Goal: Task Accomplishment & Management: Use online tool/utility

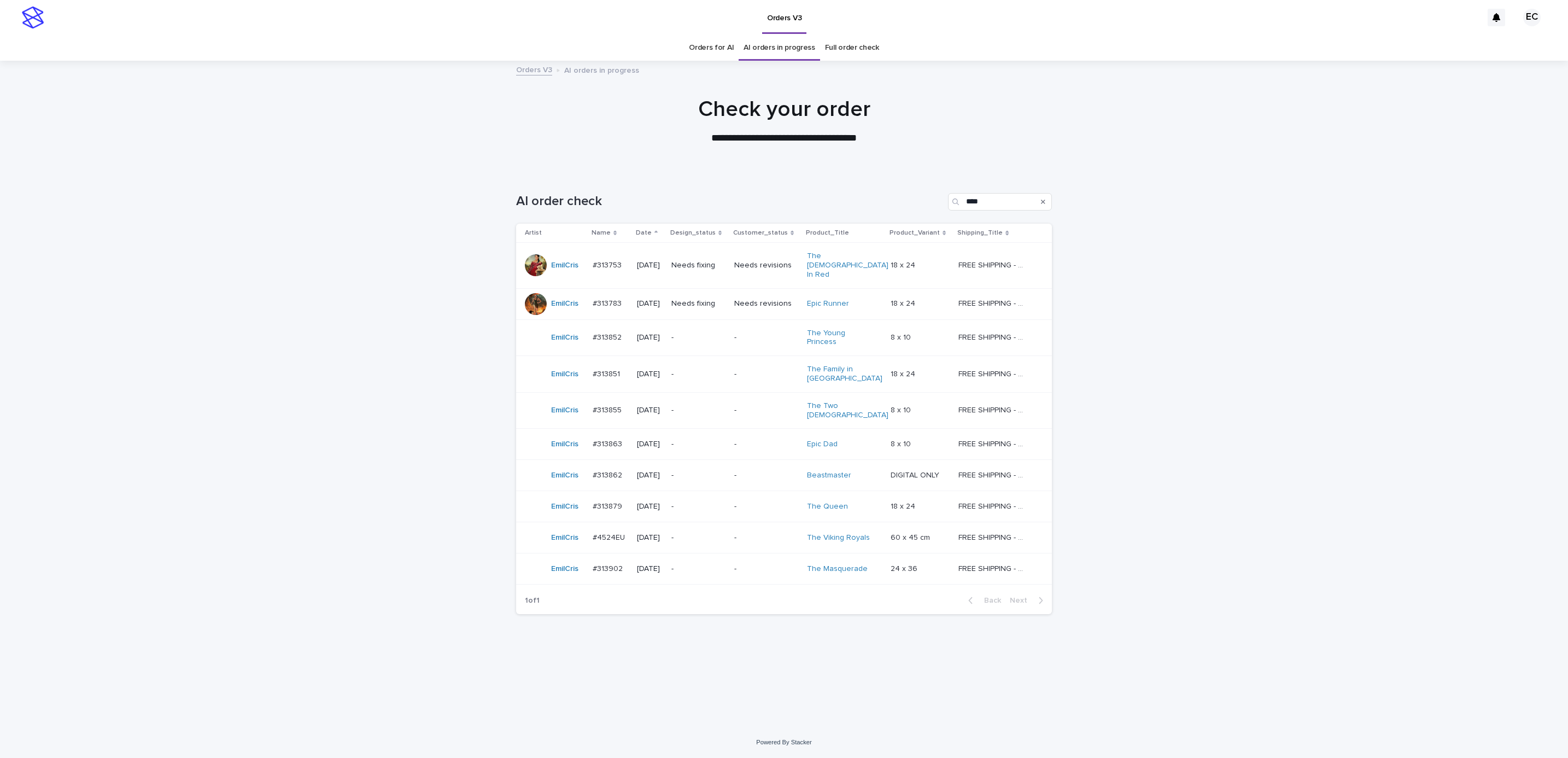
click at [699, 299] on p "Needs fixing" at bounding box center [699, 304] width 54 height 9
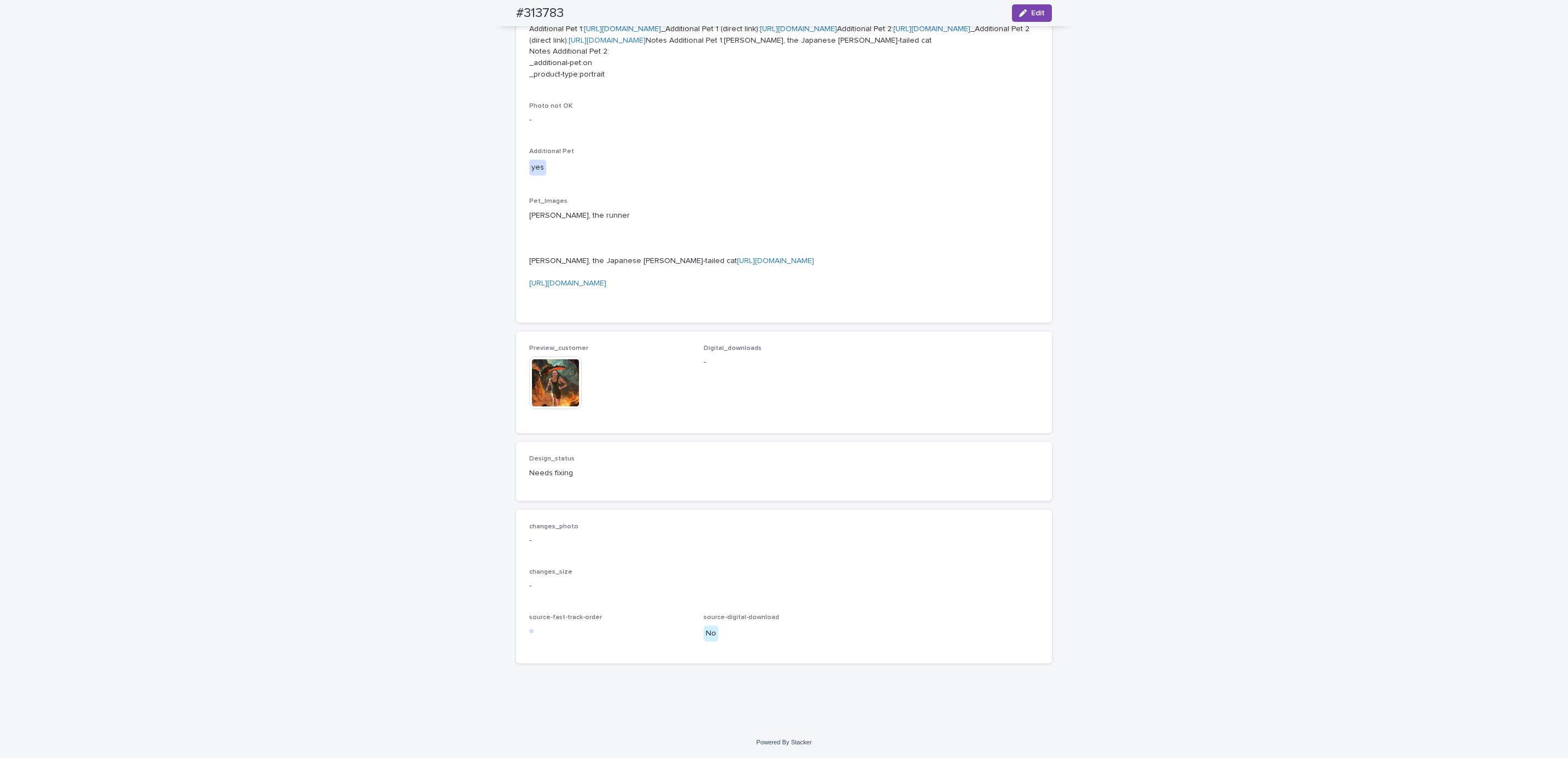
scroll to position [656, 0]
click at [607, 287] on link "[URL][DOMAIN_NAME]" at bounding box center [568, 284] width 77 height 8
click at [668, 301] on p "[PERSON_NAME], the runner [PERSON_NAME], the Japanese [PERSON_NAME]-tailed cat …" at bounding box center [784, 255] width 509 height 90
click at [737, 264] on link "[URL][DOMAIN_NAME]" at bounding box center [776, 261] width 77 height 8
click at [391, 366] on div "Loading... Saving… Loading... Saving… #313783 Edit #313783 Edit Sorry, there wa…" at bounding box center [784, 133] width 1568 height 1187
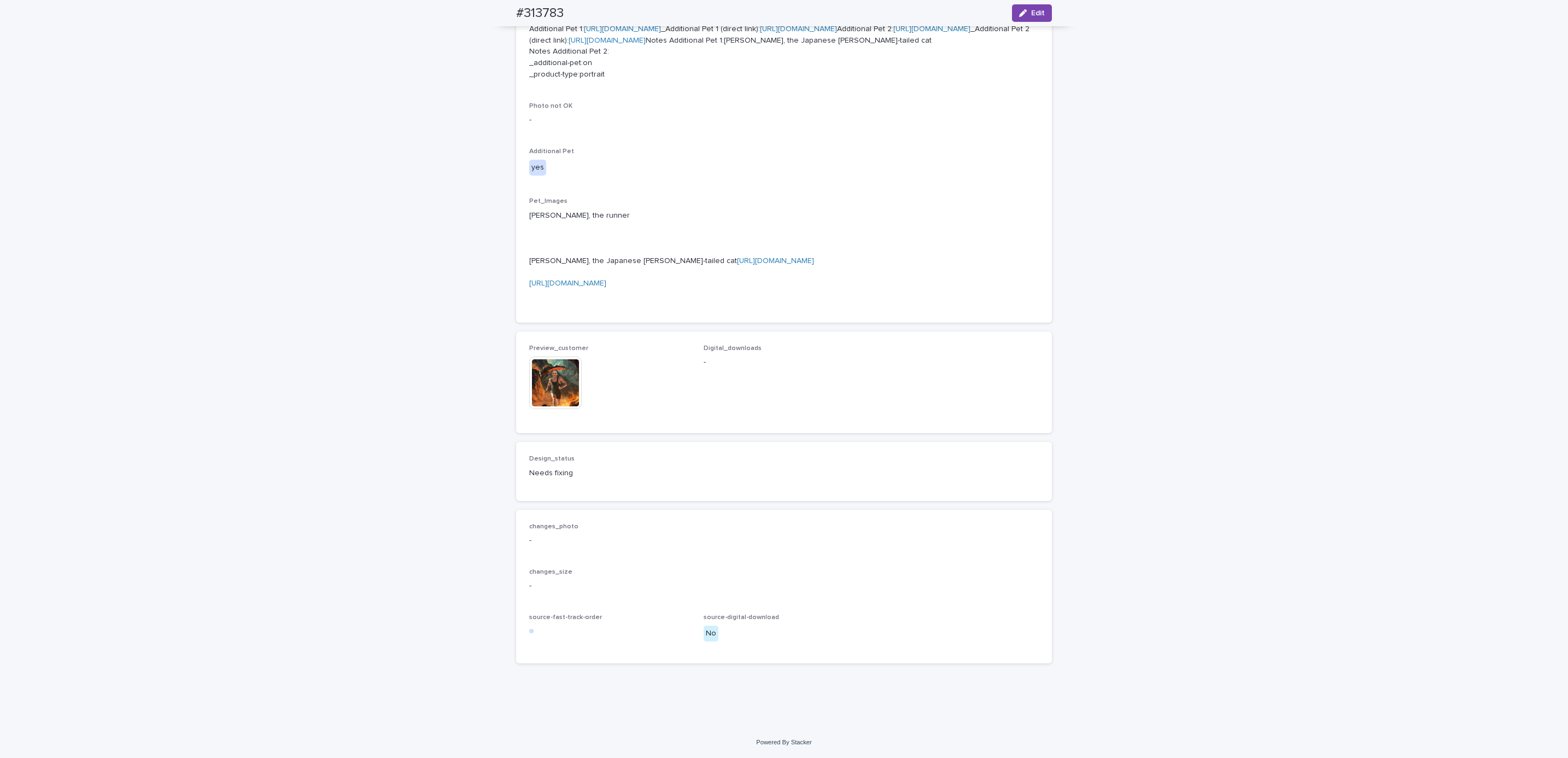
scroll to position [794, 0]
click at [552, 356] on div "Preview_customer This file cannot be opened Download File" at bounding box center [610, 382] width 162 height 76
click at [553, 379] on img at bounding box center [556, 382] width 53 height 53
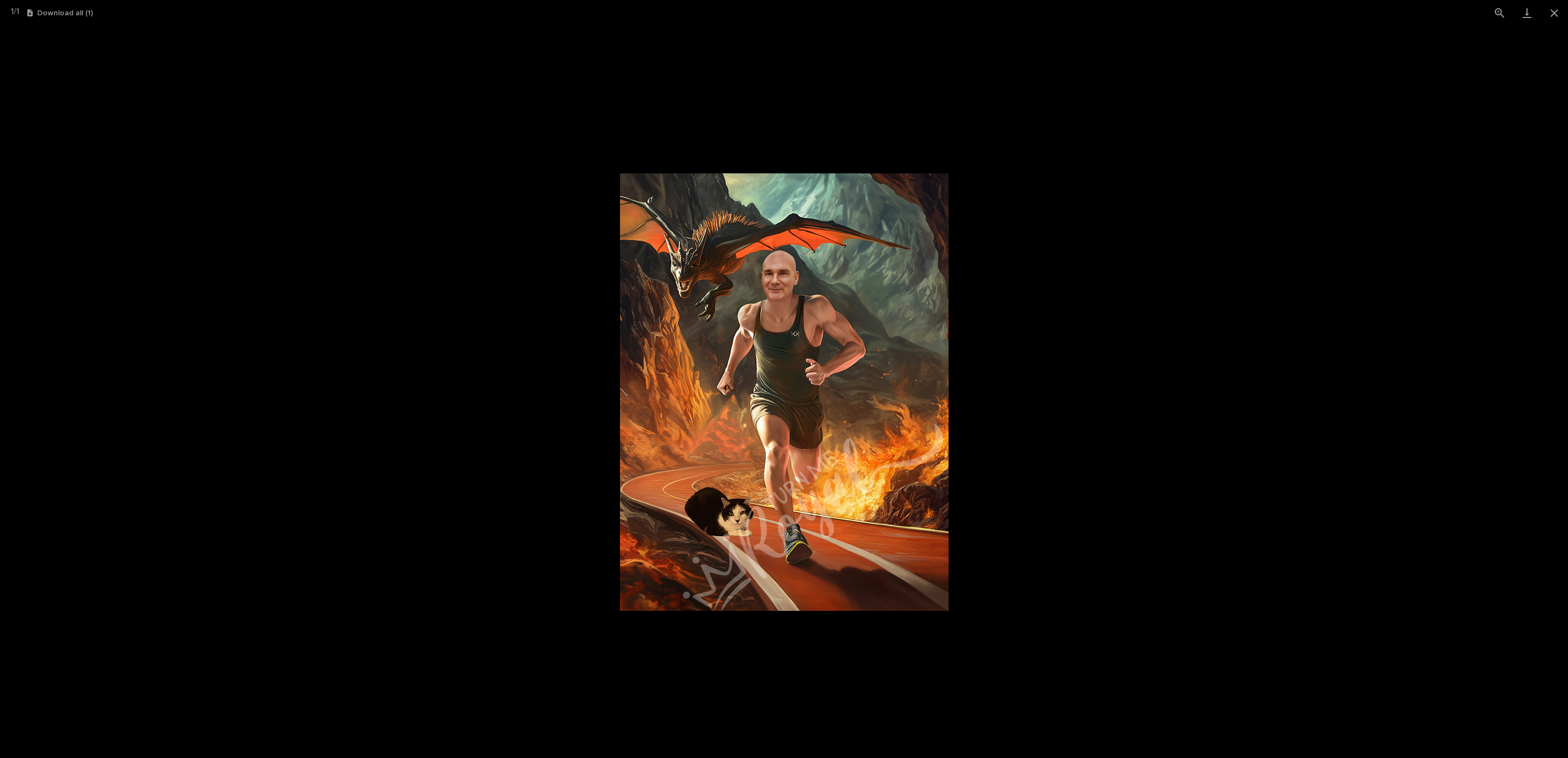
click at [253, 422] on picture at bounding box center [784, 391] width 1568 height 732
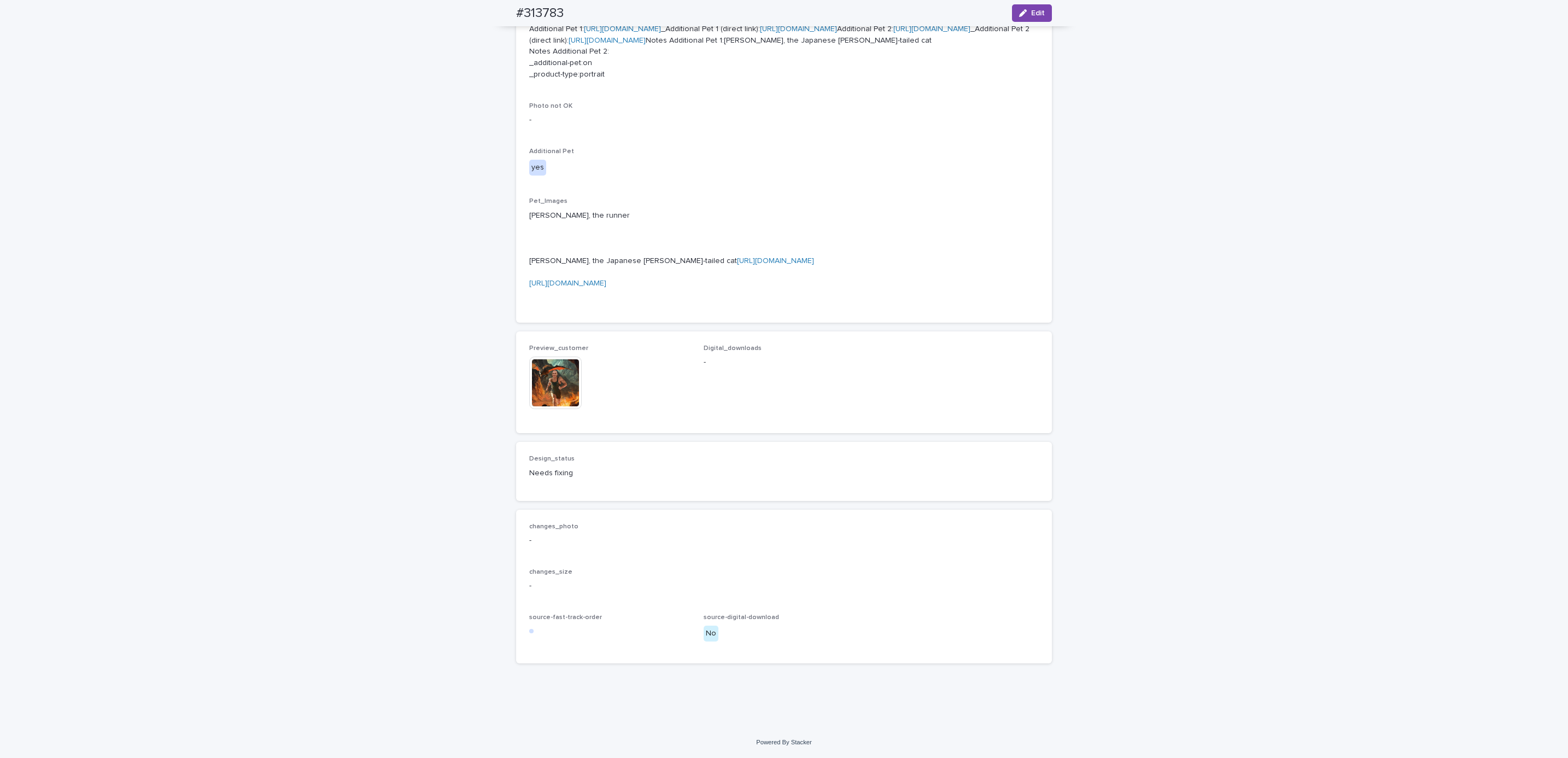
click at [253, 422] on div "Loading... Saving… Loading... Saving… #313783 Edit #313783 Edit Sorry, there wa…" at bounding box center [784, 133] width 1568 height 1187
